Goal: Task Accomplishment & Management: Manage account settings

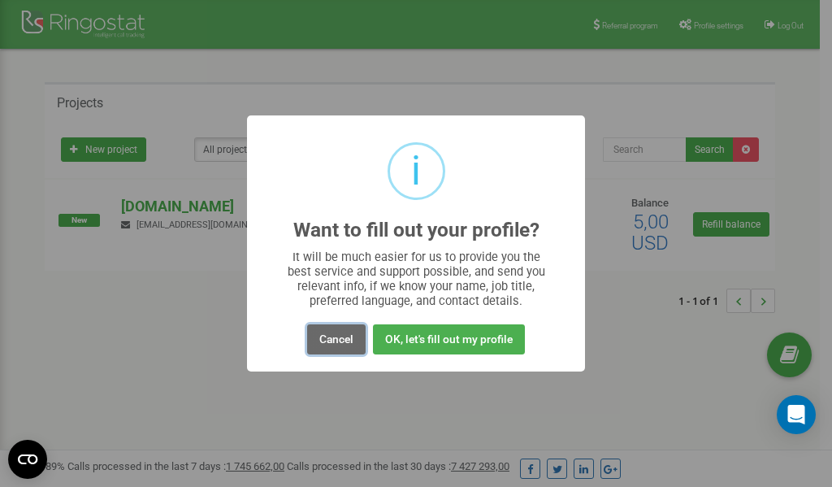
click at [348, 340] on button "Cancel" at bounding box center [336, 339] width 59 height 30
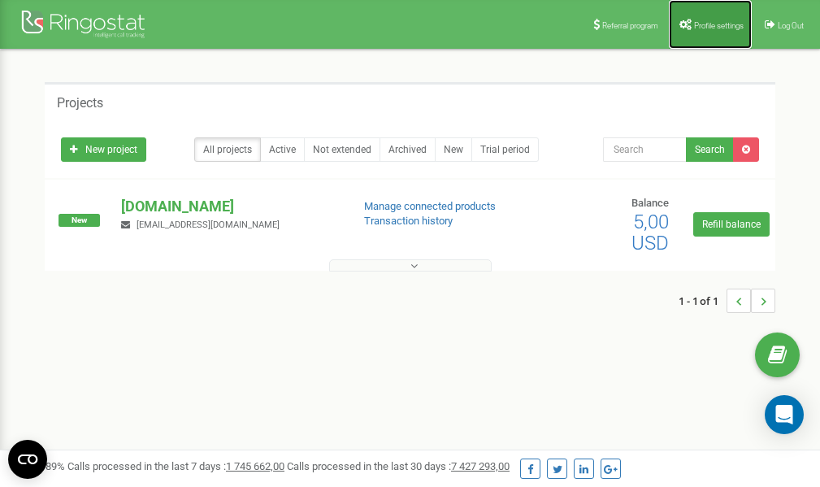
click at [717, 20] on link "Profile settings" at bounding box center [710, 24] width 83 height 49
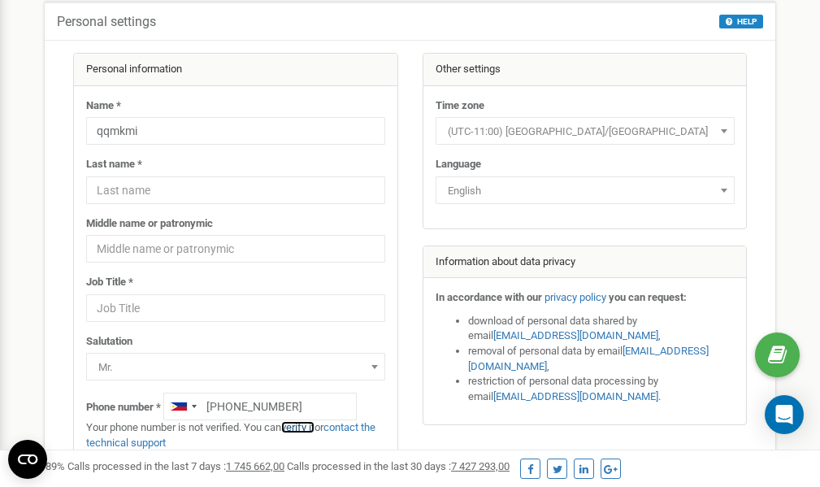
click at [305, 426] on link "verify it" at bounding box center [297, 427] width 33 height 12
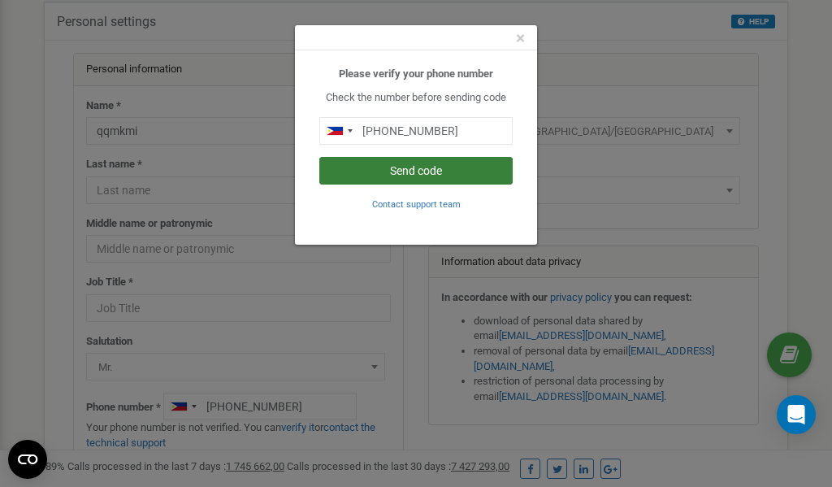
click at [428, 168] on button "Send code" at bounding box center [415, 171] width 193 height 28
